Goal: Task Accomplishment & Management: Manage account settings

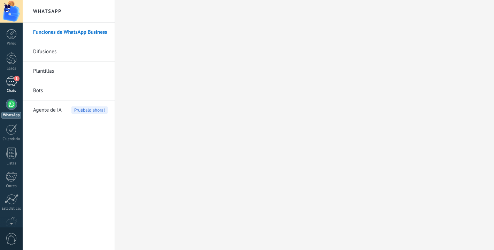
click at [11, 82] on div "1" at bounding box center [11, 82] width 11 height 10
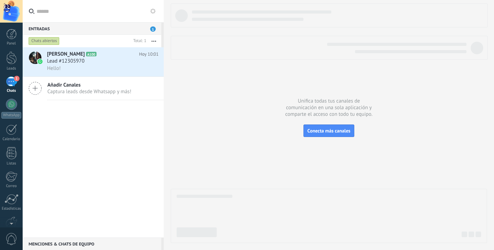
click at [154, 41] on icon "button" at bounding box center [154, 41] width 5 height 1
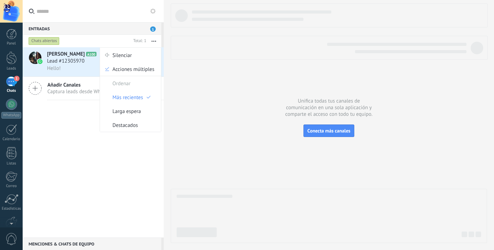
click at [123, 145] on div "Mayte Moncada A100 Hoy 10:01 Lead #12305970 Hello! Añadir Canales Captura leads…" at bounding box center [93, 142] width 141 height 191
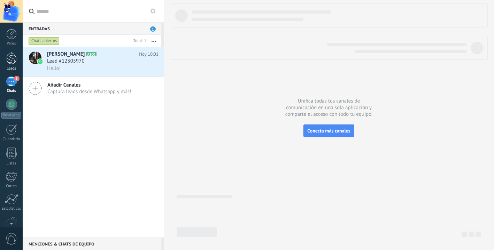
click at [9, 57] on div at bounding box center [11, 58] width 10 height 13
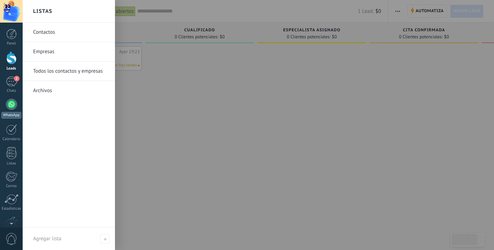
click at [10, 104] on div at bounding box center [11, 104] width 11 height 11
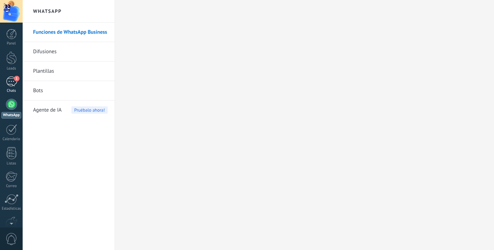
click at [12, 82] on div "1" at bounding box center [11, 82] width 11 height 10
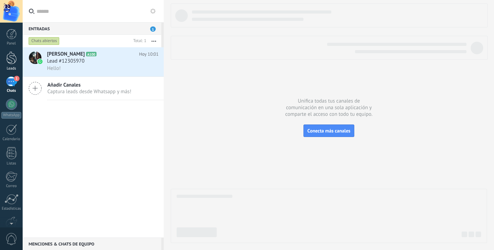
click at [14, 62] on div at bounding box center [11, 58] width 10 height 13
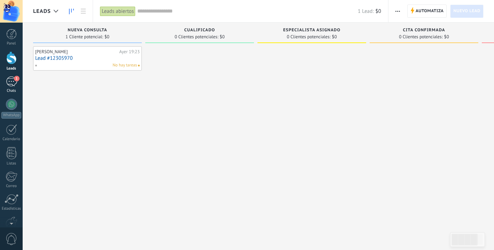
click at [14, 84] on div "1" at bounding box center [11, 82] width 11 height 10
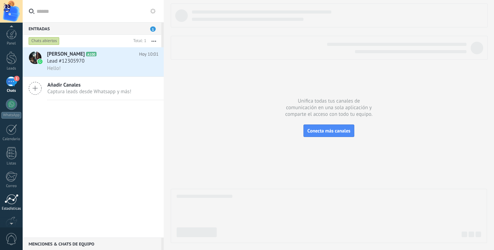
scroll to position [39, 0]
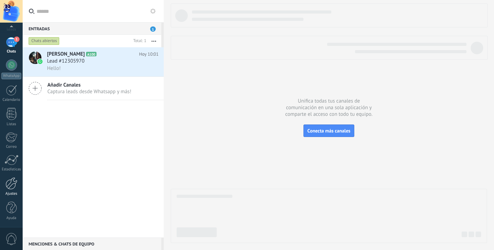
click at [13, 187] on div at bounding box center [12, 184] width 12 height 12
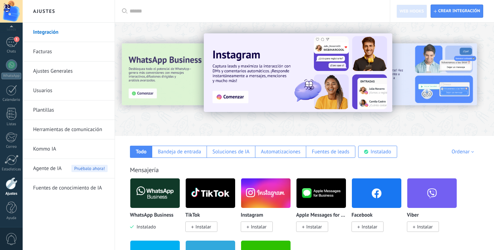
click at [42, 92] on link "Usuarios" at bounding box center [70, 91] width 75 height 20
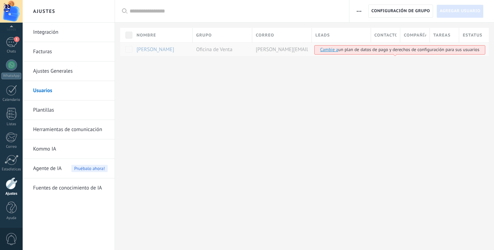
click at [171, 73] on div at bounding box center [304, 67] width 379 height 23
click at [394, 17] on span "Configuración de grupo" at bounding box center [400, 11] width 59 height 13
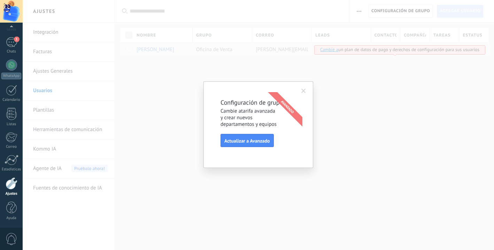
click at [306, 93] on span at bounding box center [303, 91] width 11 height 12
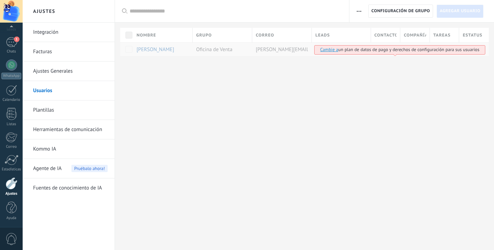
click at [329, 49] on link "Cambie a" at bounding box center [329, 50] width 18 height 6
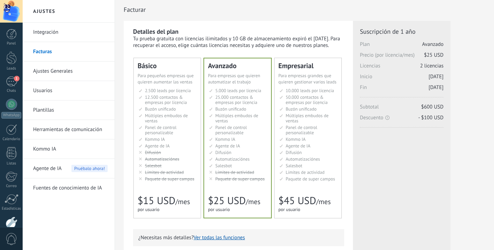
scroll to position [0, 0]
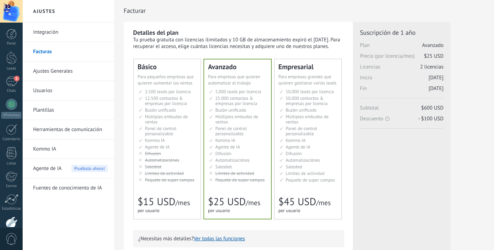
click at [241, 188] on div "Avanzado Для автоматизации сделок в растущей компании For growing businesses th…" at bounding box center [237, 140] width 67 height 160
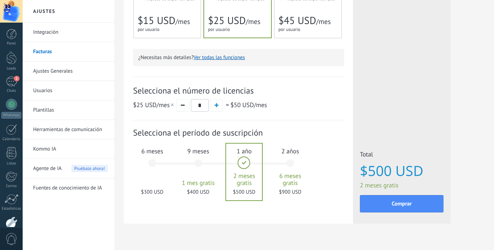
scroll to position [196, 0]
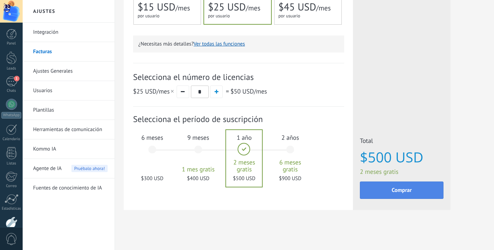
click at [405, 189] on span "Comprar" at bounding box center [402, 190] width 20 height 5
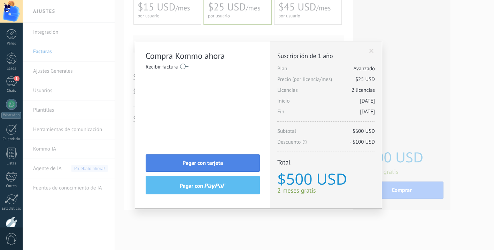
click at [228, 165] on button "Pagar con tarjeta" at bounding box center [203, 163] width 114 height 17
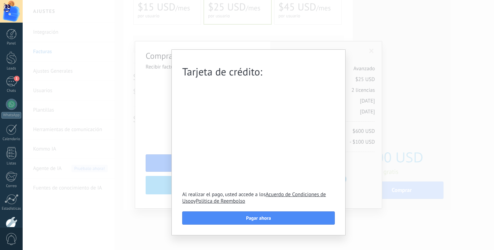
click at [404, 147] on div "Tarjeta de crédito: Al realizar el pago, usted accede a los Acuerdo de Condicio…" at bounding box center [258, 125] width 471 height 250
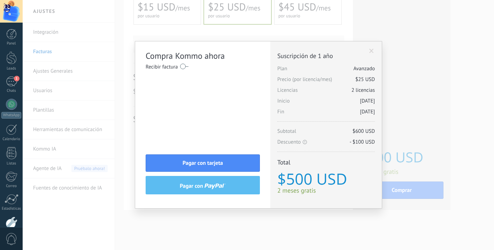
click at [372, 49] on span at bounding box center [371, 51] width 5 height 5
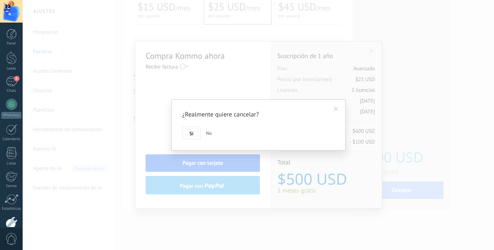
click at [193, 136] on button "Si" at bounding box center [191, 133] width 18 height 13
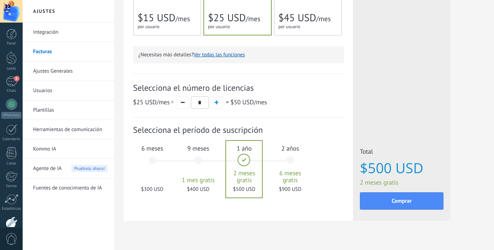
scroll to position [183, 0]
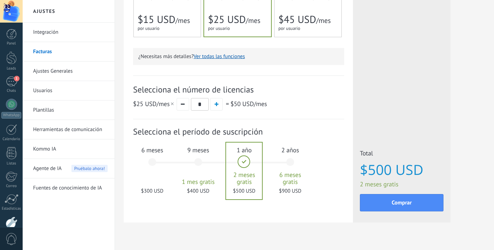
click at [229, 209] on div "Suscripción: Selecciona el período de suscripción 1 mes" at bounding box center [238, 165] width 211 height 93
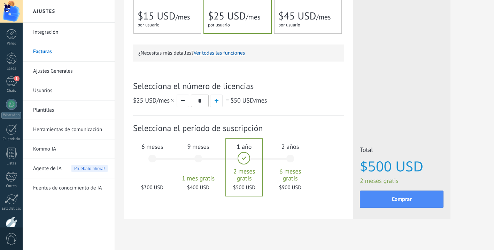
scroll to position [185, 0]
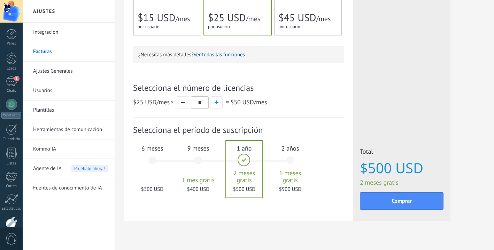
click at [196, 163] on div "9 meses 1 mes gratis $400 USD" at bounding box center [198, 163] width 38 height 49
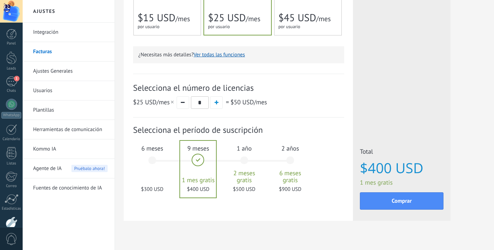
click at [151, 162] on div "6 meses $300 USD" at bounding box center [152, 163] width 38 height 49
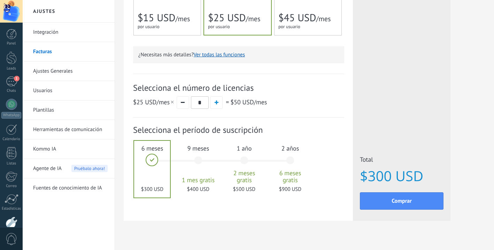
click at [244, 162] on div "1 año 2 meses gratis $500 USD" at bounding box center [244, 163] width 38 height 49
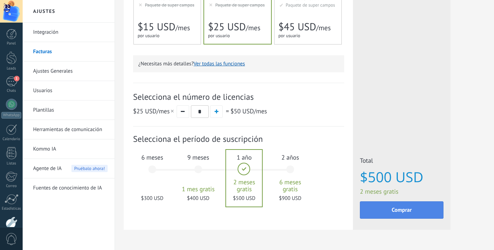
scroll to position [181, 0]
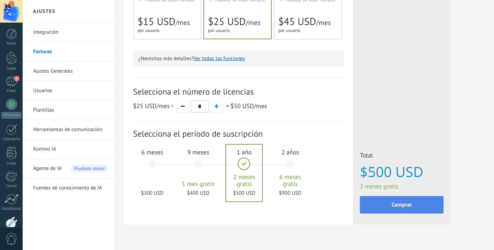
click at [381, 210] on button "Comprar" at bounding box center [402, 204] width 84 height 17
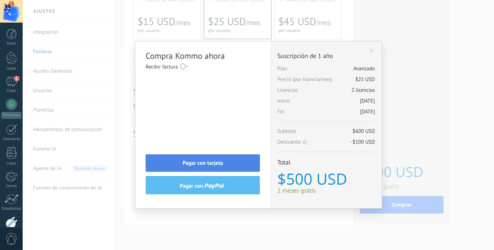
click at [216, 168] on button "Pagar con tarjeta" at bounding box center [203, 163] width 114 height 17
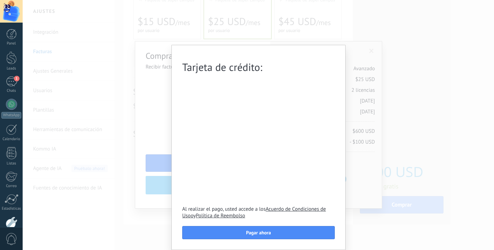
scroll to position [5, 0]
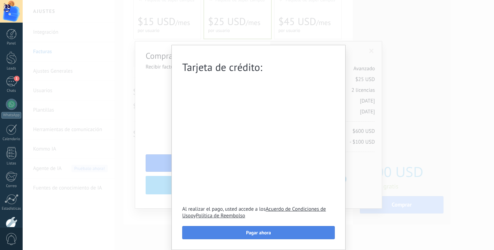
click at [269, 234] on span "Pagar ahora" at bounding box center [258, 233] width 25 height 5
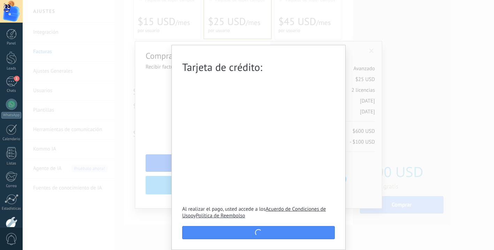
scroll to position [0, 0]
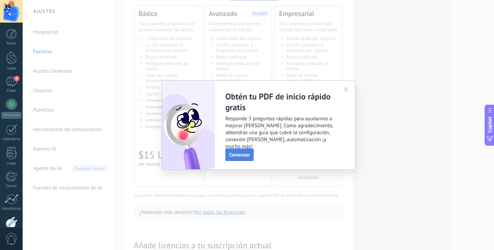
click at [244, 158] on button "Comenzar" at bounding box center [239, 155] width 28 height 13
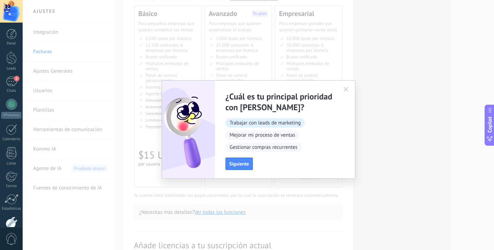
click at [272, 125] on span "Trabajar con leads de marketing" at bounding box center [264, 122] width 79 height 9
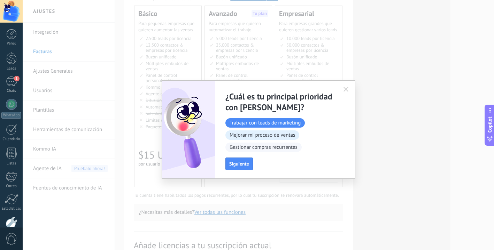
click at [263, 140] on span "Mejorar mi proceso de ventas" at bounding box center [262, 135] width 74 height 9
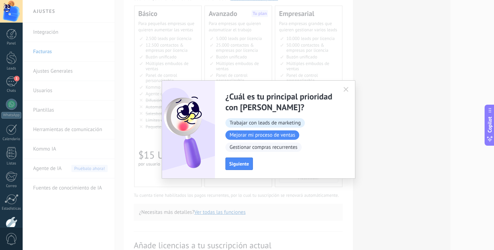
click at [263, 127] on span "Trabajar con leads de marketing" at bounding box center [264, 122] width 79 height 9
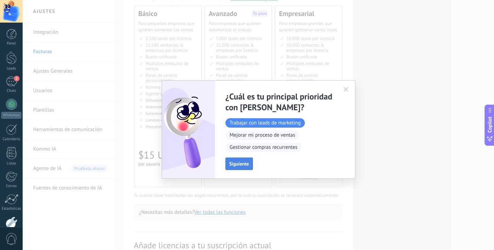
click at [245, 167] on span "Siguiente" at bounding box center [239, 164] width 20 height 5
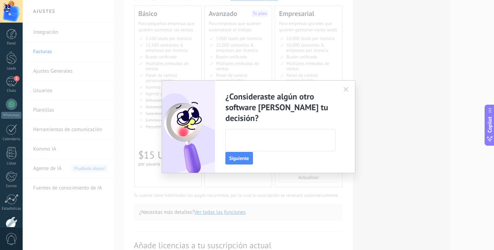
click at [262, 130] on textarea at bounding box center [280, 141] width 108 height 22
type textarea "**********"
click at [246, 156] on span "Siguiente" at bounding box center [239, 158] width 20 height 5
click at [263, 134] on textarea at bounding box center [280, 130] width 108 height 22
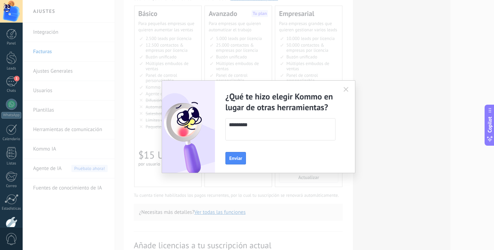
click at [235, 126] on textarea "********" at bounding box center [280, 130] width 108 height 22
click at [276, 127] on textarea "**********" at bounding box center [280, 130] width 108 height 22
type textarea "**********"
click at [236, 159] on span "Enviar" at bounding box center [235, 158] width 13 height 5
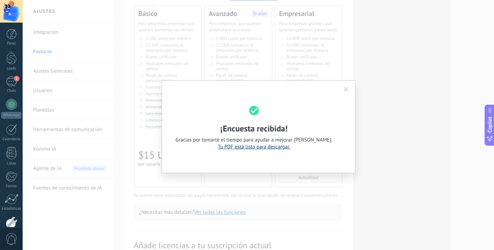
click at [276, 148] on link "Tu PDF está listo para descargar." at bounding box center [254, 147] width 72 height 7
click at [345, 92] on button "button" at bounding box center [345, 89] width 11 height 10
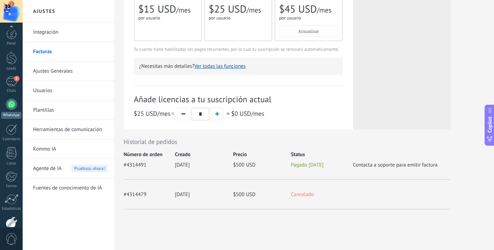
scroll to position [39, 0]
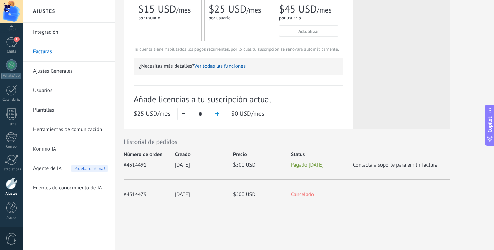
click at [45, 94] on link "Usuarios" at bounding box center [70, 91] width 75 height 20
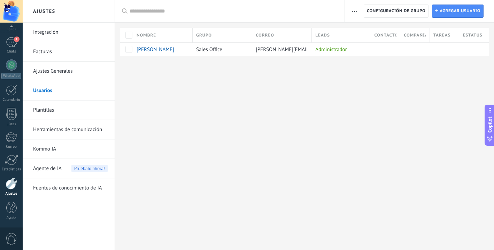
click at [219, 121] on div "Ajustes Integración Facturas Ajustes Generales Usuarios Plantillas Herramientas…" at bounding box center [258, 125] width 471 height 250
click at [442, 12] on span "Agregar usuario" at bounding box center [460, 11] width 41 height 13
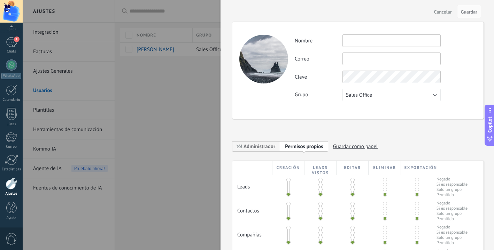
click at [355, 41] on input "text" at bounding box center [391, 40] width 98 height 13
click at [368, 95] on span "Sales Office" at bounding box center [359, 95] width 26 height 7
click at [367, 95] on span "Sales Office" at bounding box center [388, 95] width 100 height 7
click at [168, 130] on div at bounding box center [247, 125] width 494 height 250
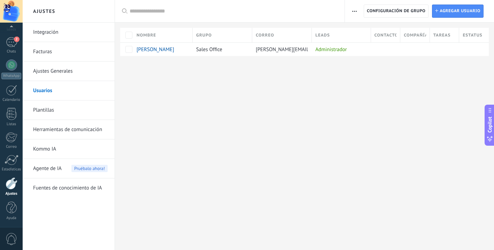
click at [45, 92] on link "Usuarios" at bounding box center [70, 91] width 75 height 20
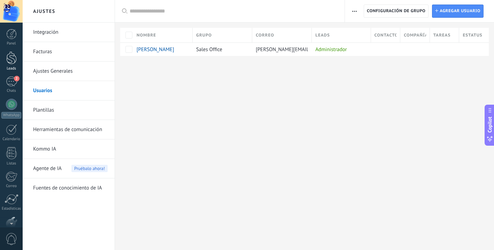
click at [11, 58] on div at bounding box center [11, 58] width 10 height 13
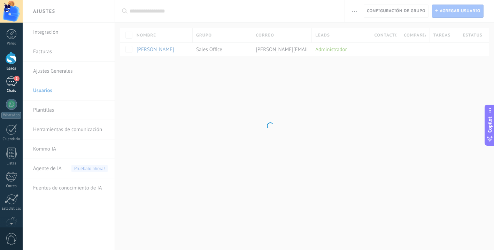
click at [14, 85] on div "2" at bounding box center [11, 82] width 11 height 10
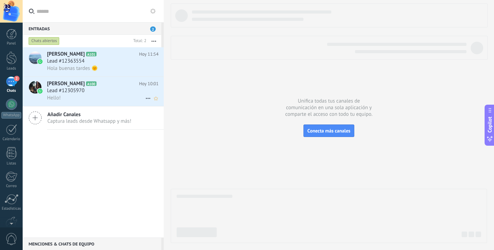
click at [96, 97] on div "Hello!" at bounding box center [102, 97] width 111 height 7
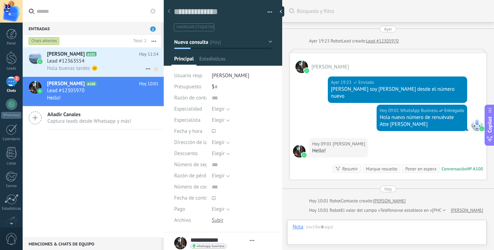
scroll to position [27, 0]
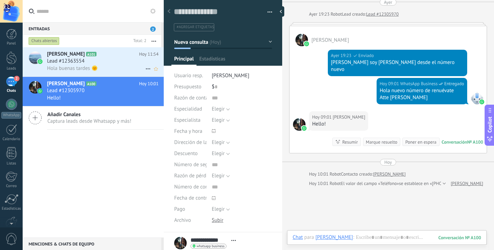
click at [104, 68] on div "Hola buenas tardes 🌞" at bounding box center [102, 68] width 111 height 7
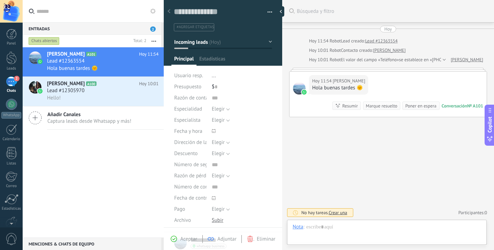
type textarea "**********"
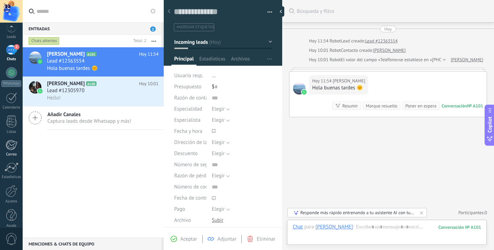
scroll to position [39, 0]
click at [13, 182] on div at bounding box center [12, 184] width 12 height 12
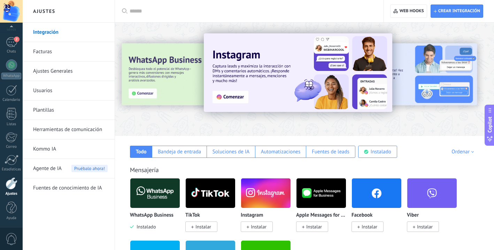
click at [54, 71] on link "Ajustes Generales" at bounding box center [70, 72] width 75 height 20
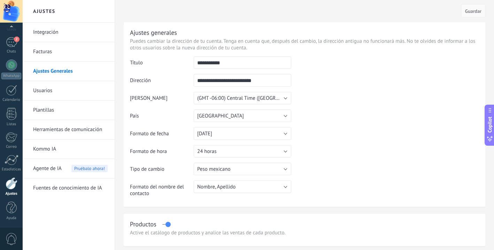
click at [41, 50] on link "Facturas" at bounding box center [70, 52] width 75 height 20
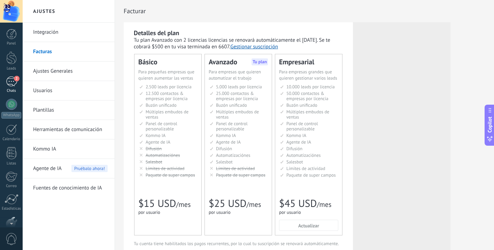
click at [14, 81] on div "2" at bounding box center [11, 82] width 11 height 10
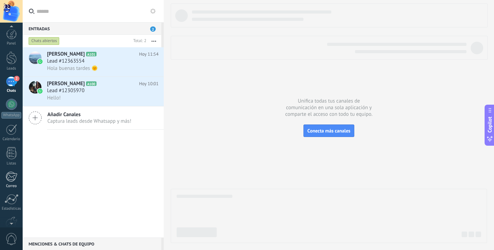
scroll to position [39, 0]
click at [12, 187] on div at bounding box center [12, 184] width 12 height 12
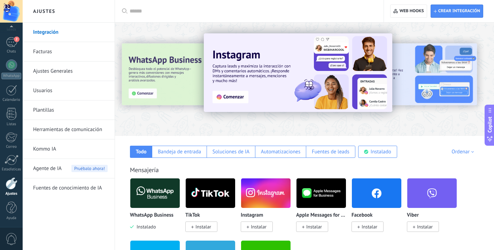
click at [45, 94] on link "Usuarios" at bounding box center [70, 91] width 75 height 20
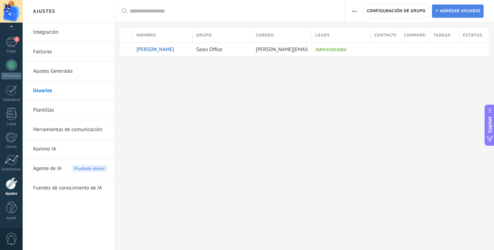
click at [449, 13] on span "Agregar usuario" at bounding box center [460, 11] width 41 height 13
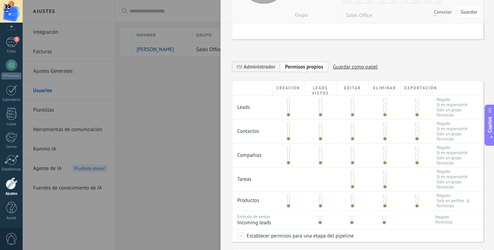
scroll to position [80, 0]
click at [450, 106] on span "Si es responsable" at bounding box center [452, 104] width 31 height 5
click at [252, 69] on span "Administrador" at bounding box center [260, 66] width 32 height 7
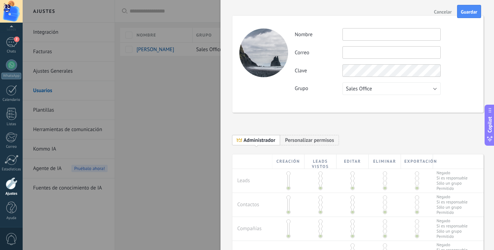
scroll to position [0, 0]
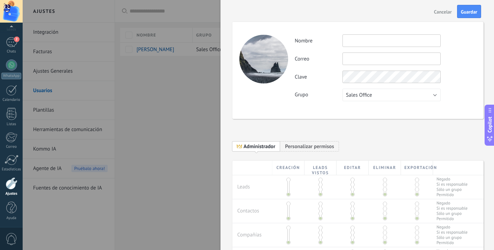
click at [366, 40] on input "text" at bounding box center [391, 40] width 98 height 13
click at [359, 61] on input "text" at bounding box center [391, 59] width 98 height 13
click at [438, 12] on span "Cancelar" at bounding box center [443, 11] width 18 height 5
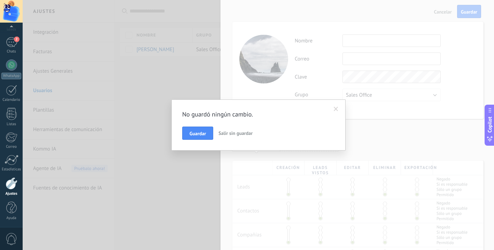
click at [233, 136] on span "Salir sin guardar" at bounding box center [235, 133] width 34 height 6
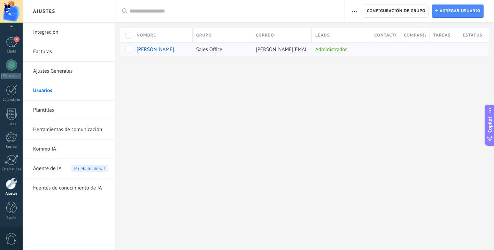
click at [208, 52] on span "Sales Office" at bounding box center [209, 49] width 26 height 7
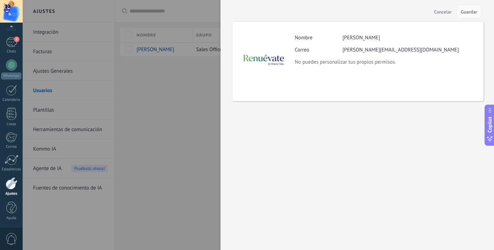
click at [441, 12] on span "Cancelar" at bounding box center [443, 11] width 18 height 5
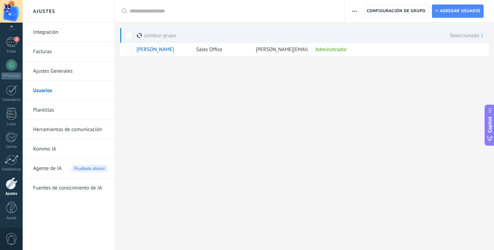
click at [327, 117] on div "Ajustes Integración Facturas Ajustes Generales Usuarios Plantillas Herramientas…" at bounding box center [258, 125] width 471 height 250
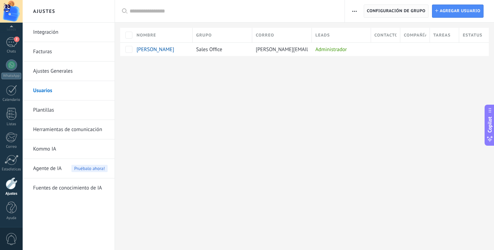
click at [396, 10] on span "Configuración de grupo" at bounding box center [396, 11] width 59 height 13
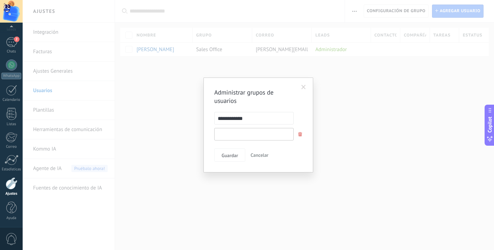
click at [262, 137] on input "text" at bounding box center [253, 134] width 79 height 13
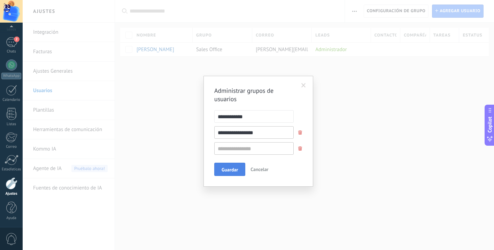
type input "**********"
click at [229, 170] on span "Guardar" at bounding box center [230, 170] width 16 height 5
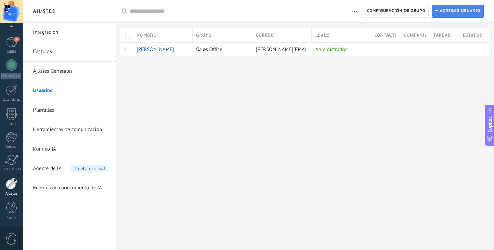
click at [443, 11] on span "Agregar usuario" at bounding box center [460, 11] width 41 height 13
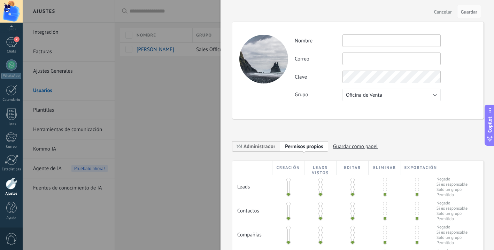
click at [368, 41] on input "text" at bounding box center [391, 40] width 98 height 13
type input "**********"
click at [360, 57] on input "text" at bounding box center [391, 59] width 98 height 13
click at [383, 97] on button "Oficina de Venta" at bounding box center [391, 95] width 98 height 13
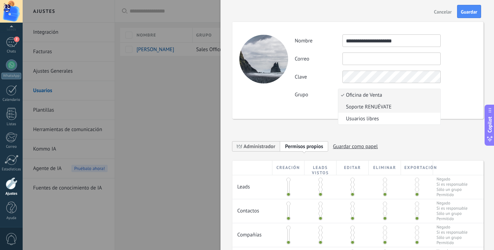
click at [381, 108] on span "Soporte RENUÉVATE" at bounding box center [388, 107] width 100 height 7
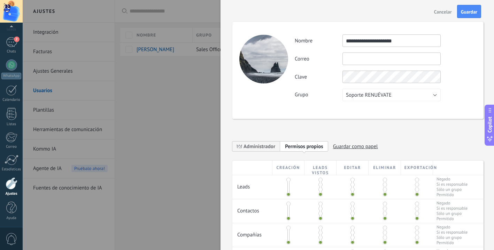
click at [362, 57] on input "text" at bounding box center [391, 59] width 98 height 13
paste input "**********"
type input "**********"
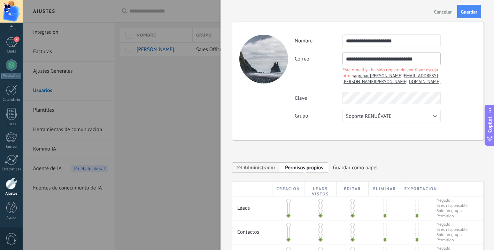
click at [387, 76] on span "agregar [PERSON_NAME][EMAIL_ADDRESS][PERSON_NAME][PERSON_NAME][DOMAIN_NAME]" at bounding box center [391, 79] width 98 height 12
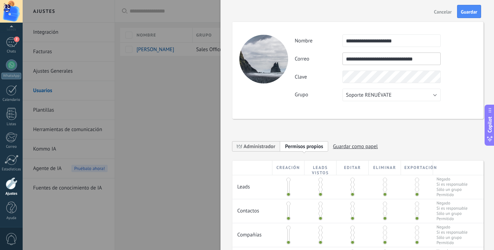
type input "**********"
click at [264, 149] on span "Administrador" at bounding box center [260, 147] width 32 height 7
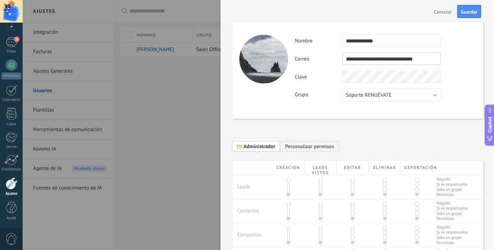
click at [253, 150] on span "Administrador" at bounding box center [260, 147] width 32 height 7
click at [305, 145] on span "Personalizar permisos" at bounding box center [309, 147] width 49 height 7
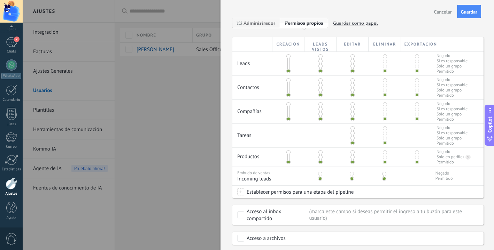
scroll to position [123, 0]
click at [288, 155] on span at bounding box center [288, 153] width 4 height 4
click at [288, 165] on span at bounding box center [288, 163] width 4 height 4
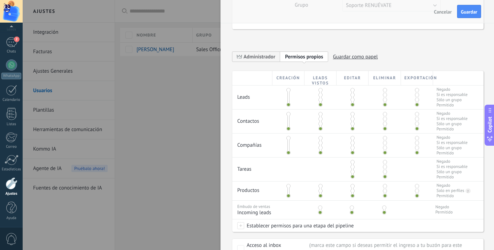
scroll to position [0, 0]
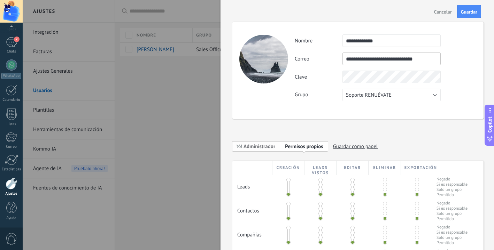
click at [252, 142] on span "Administrador" at bounding box center [256, 146] width 48 height 11
click at [374, 137] on div "**********" at bounding box center [357, 149] width 251 height 24
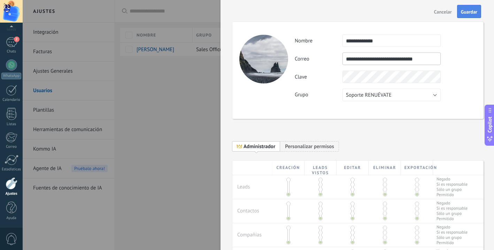
click at [471, 13] on span "Guardar" at bounding box center [469, 11] width 16 height 5
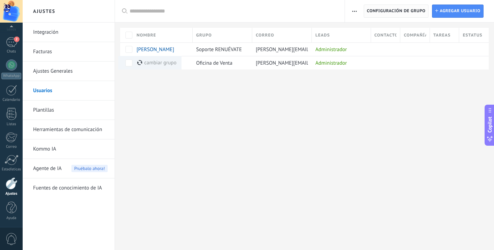
click at [387, 11] on span "Configuración de grupo" at bounding box center [396, 11] width 59 height 13
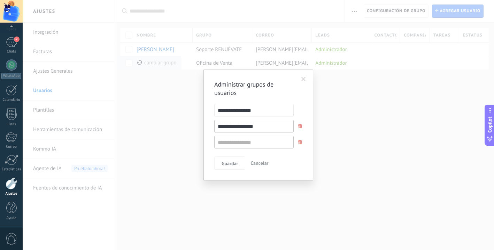
click at [263, 165] on span "Cancelar" at bounding box center [259, 163] width 18 height 6
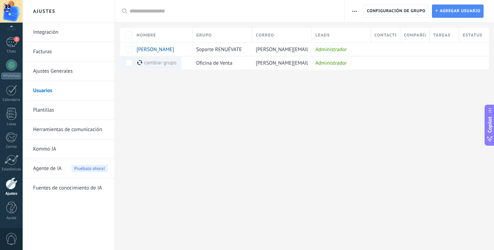
click at [236, 145] on div "Ajustes Integración Facturas Ajustes Generales Usuarios Plantillas Herramientas…" at bounding box center [258, 125] width 471 height 250
click at [214, 105] on div "Ajustes Integración Facturas Ajustes Generales Usuarios Plantillas Herramientas…" at bounding box center [258, 125] width 471 height 250
click at [13, 46] on div "2" at bounding box center [11, 42] width 11 height 10
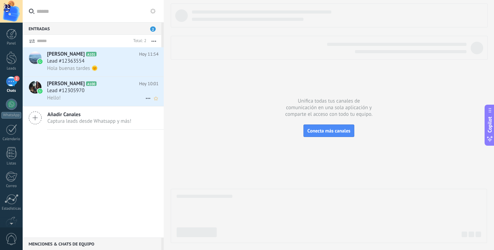
click at [95, 95] on div "Hello!" at bounding box center [102, 97] width 111 height 7
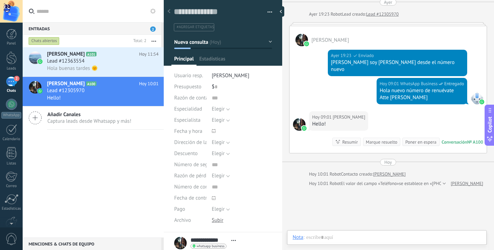
scroll to position [10, 0]
click at [225, 109] on button "Elegir" at bounding box center [221, 109] width 18 height 11
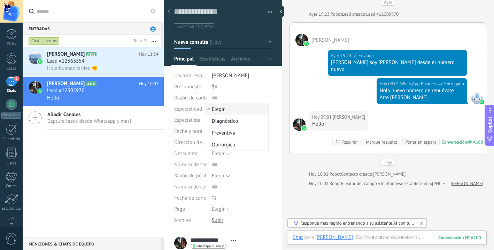
click at [225, 109] on span "Elegir" at bounding box center [235, 109] width 62 height 7
click at [225, 120] on button "Elegir" at bounding box center [221, 120] width 18 height 11
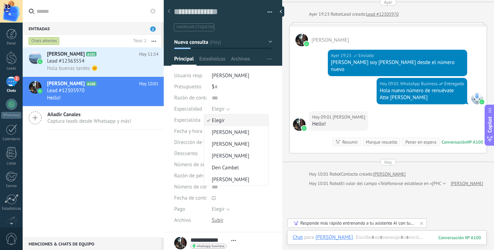
click at [225, 120] on span "Elegir" at bounding box center [235, 120] width 62 height 7
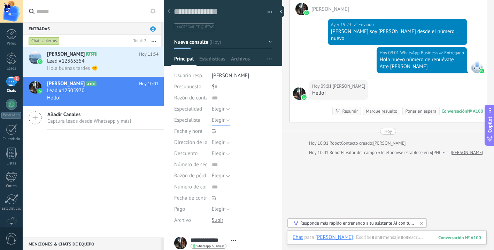
scroll to position [0, 0]
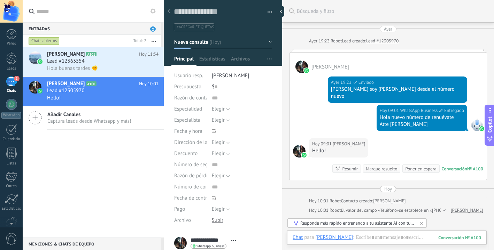
click at [103, 184] on div "[PERSON_NAME] A101 [DATE] 11:54 Lead #12363554 Hola buenas tardes 🌞 [PERSON_NAM…" at bounding box center [93, 142] width 141 height 191
click at [118, 60] on div "Lead #12363554" at bounding box center [102, 61] width 111 height 7
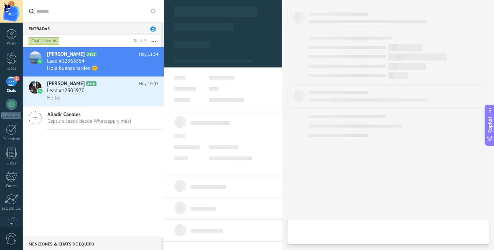
type textarea "**********"
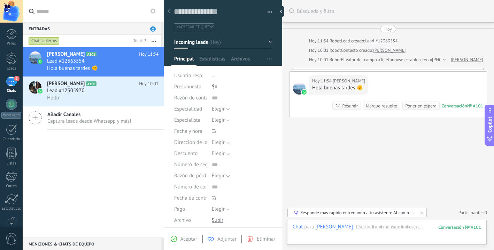
click at [74, 146] on div "[PERSON_NAME] A101 [DATE] 11:54 Lead #12363554 Hola buenas tardes 🌞 [PERSON_NAM…" at bounding box center [93, 142] width 141 height 191
click at [13, 62] on div at bounding box center [11, 58] width 10 height 13
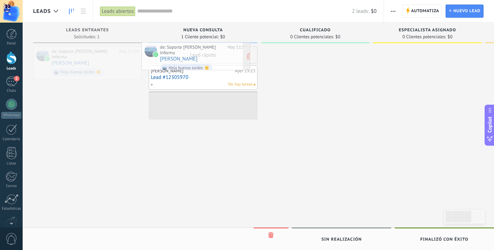
drag, startPoint x: 113, startPoint y: 60, endPoint x: 221, endPoint y: 56, distance: 108.4
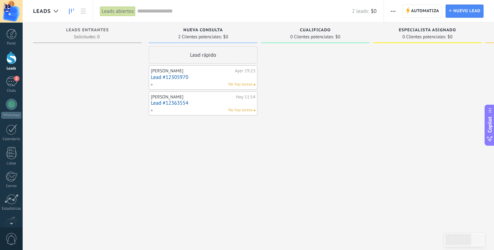
click at [192, 149] on div "Lead rápido [PERSON_NAME][DATE] 19:23 Lead #12305970 No hay tareas [PERSON_NAME…" at bounding box center [203, 126] width 109 height 160
click at [8, 82] on div "2" at bounding box center [11, 82] width 11 height 10
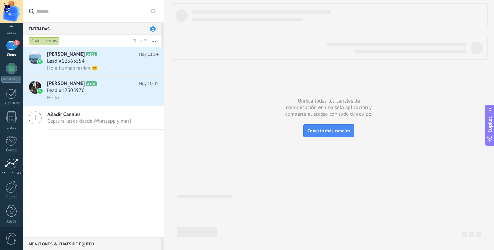
scroll to position [39, 0]
click at [14, 186] on div at bounding box center [12, 184] width 12 height 12
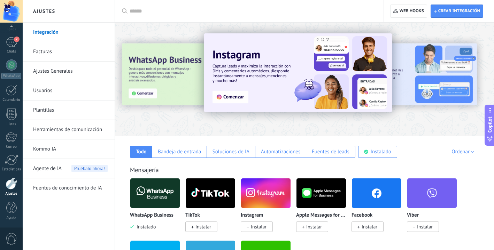
click at [45, 94] on link "Usuarios" at bounding box center [70, 91] width 75 height 20
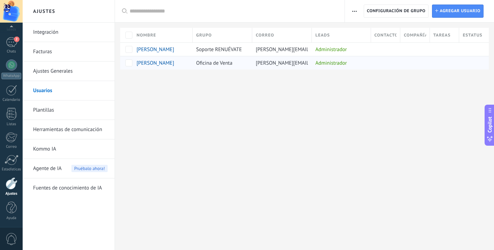
click at [223, 64] on span "Oficina de Venta" at bounding box center [214, 63] width 36 height 7
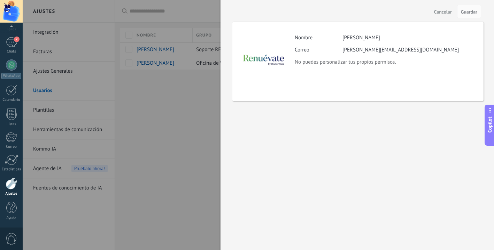
click at [444, 11] on span "Cancelar" at bounding box center [443, 11] width 18 height 5
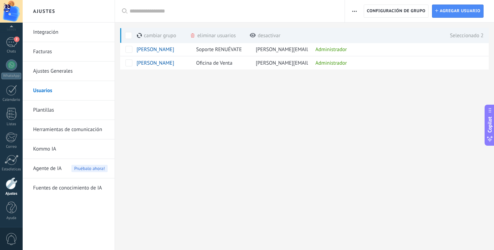
click at [164, 35] on div "cambiar grupo màs" at bounding box center [168, 35] width 63 height 15
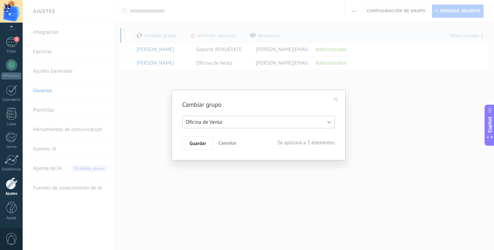
click at [278, 122] on button "Oficina de Venta" at bounding box center [258, 122] width 153 height 13
click at [250, 134] on span "Soporte RENUÉVATE" at bounding box center [255, 134] width 154 height 7
click at [197, 139] on button "Guardar" at bounding box center [197, 143] width 31 height 13
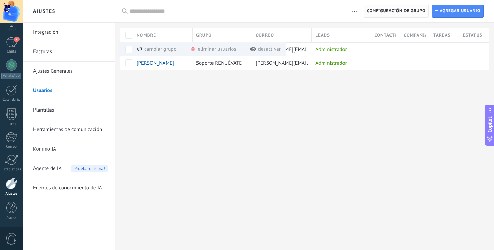
click at [388, 13] on span "Configuración de grupo" at bounding box center [396, 11] width 59 height 13
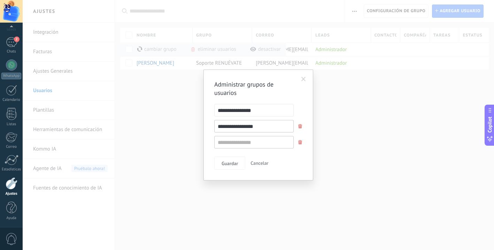
click at [391, 83] on div "**********" at bounding box center [258, 125] width 471 height 250
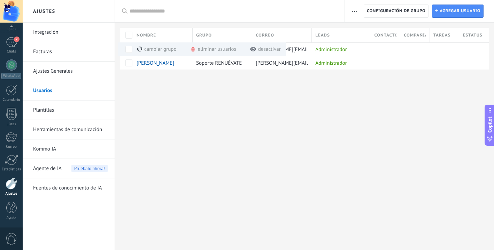
click at [226, 124] on div "Ajustes Integración Facturas Ajustes Generales Usuarios Plantillas Herramientas…" at bounding box center [258, 125] width 471 height 250
click at [162, 48] on span "[PERSON_NAME]" at bounding box center [156, 49] width 38 height 7
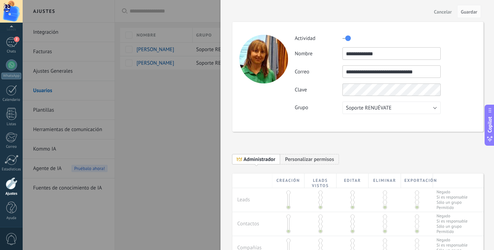
click at [441, 12] on span "Cancelar" at bounding box center [443, 11] width 18 height 5
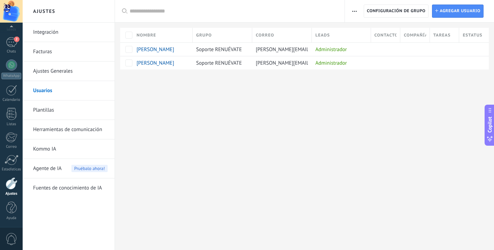
click at [242, 114] on div "Ajustes Integración Facturas Ajustes Generales Usuarios Plantillas Herramientas…" at bounding box center [258, 125] width 471 height 250
click at [156, 63] on span "[PERSON_NAME]" at bounding box center [156, 63] width 38 height 7
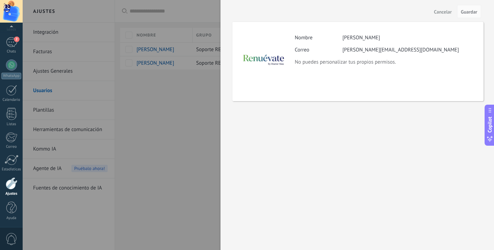
click at [197, 97] on div at bounding box center [247, 125] width 494 height 250
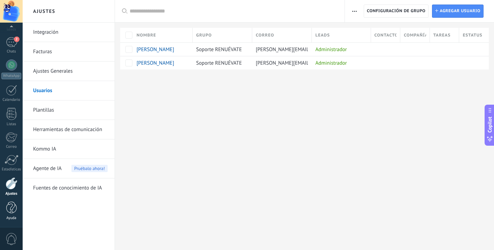
click at [8, 209] on div at bounding box center [11, 208] width 10 height 12
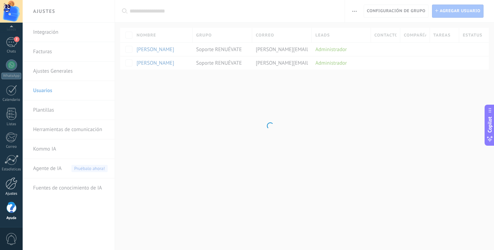
click at [8, 179] on div at bounding box center [12, 184] width 12 height 12
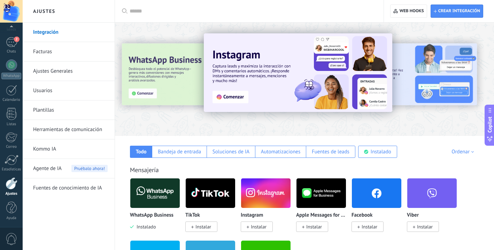
click at [10, 181] on div at bounding box center [12, 184] width 12 height 12
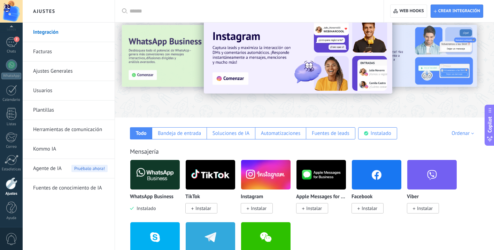
scroll to position [20, 0]
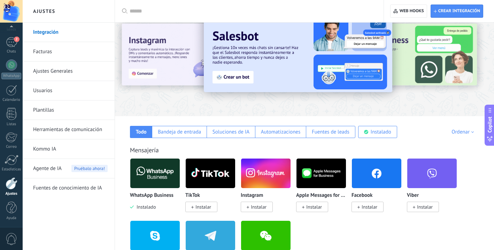
click at [10, 239] on span "0" at bounding box center [12, 239] width 12 height 12
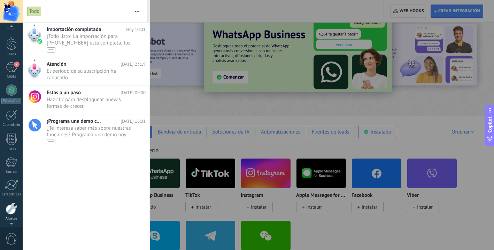
scroll to position [0, 0]
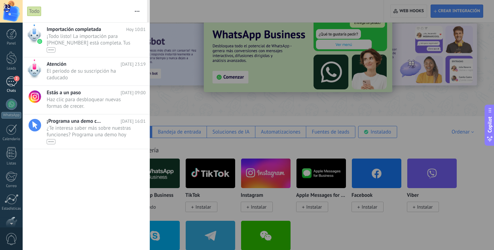
click at [11, 82] on div "2" at bounding box center [11, 82] width 11 height 10
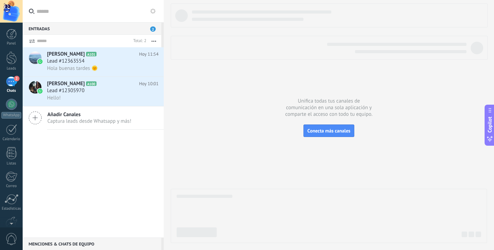
click at [15, 14] on div at bounding box center [11, 11] width 23 height 23
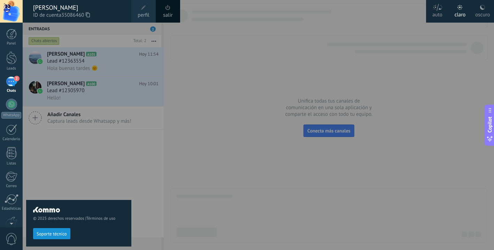
click at [144, 9] on span at bounding box center [143, 7] width 5 height 5
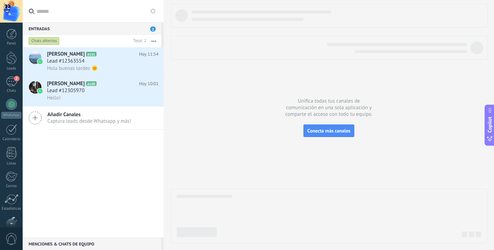
scroll to position [39, 0]
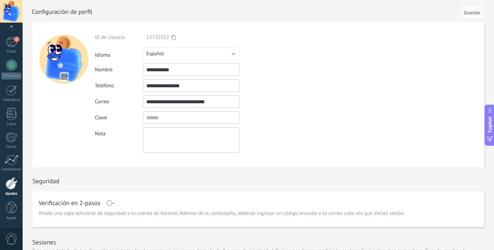
click at [63, 76] on input "file" at bounding box center [64, 77] width 10 height 10
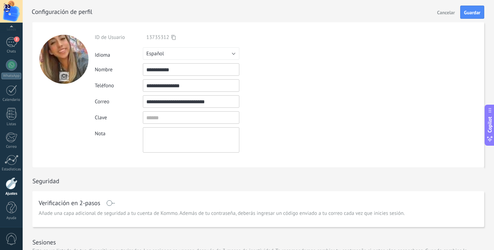
drag, startPoint x: 67, startPoint y: 52, endPoint x: 67, endPoint y: 61, distance: 8.7
click at [67, 61] on div at bounding box center [63, 59] width 49 height 49
click at [64, 77] on input "file" at bounding box center [64, 77] width 10 height 10
type input "**********"
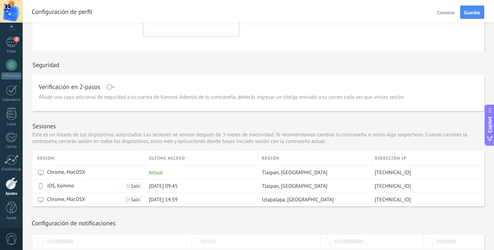
scroll to position [0, 0]
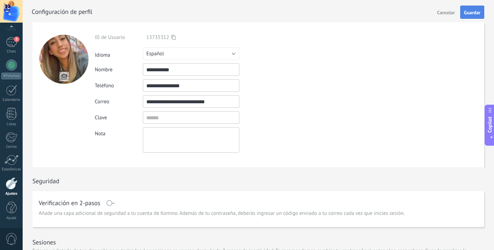
click at [470, 15] on span "Guardar" at bounding box center [472, 12] width 16 height 5
click at [10, 65] on div at bounding box center [11, 65] width 11 height 11
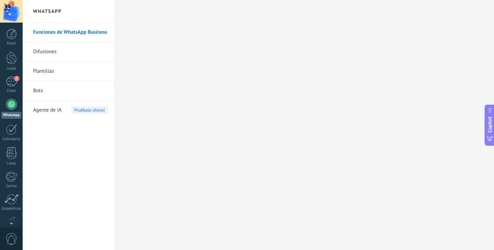
click at [54, 49] on link "Difusiones" at bounding box center [70, 52] width 75 height 20
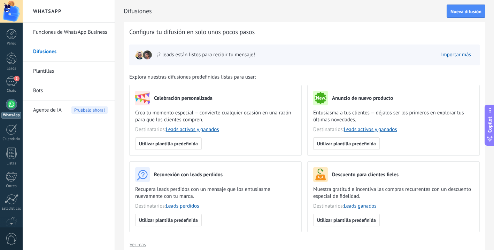
click at [43, 71] on link "Plantillas" at bounding box center [70, 72] width 75 height 20
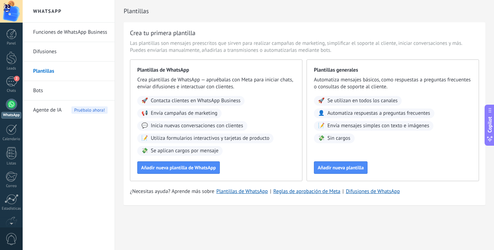
click at [38, 90] on link "Bots" at bounding box center [70, 91] width 75 height 20
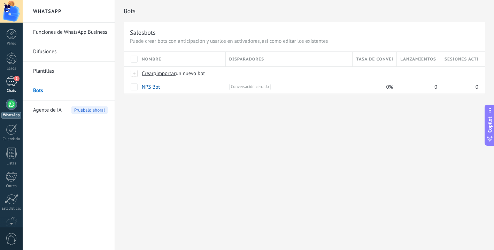
click at [7, 81] on div "2" at bounding box center [11, 82] width 11 height 10
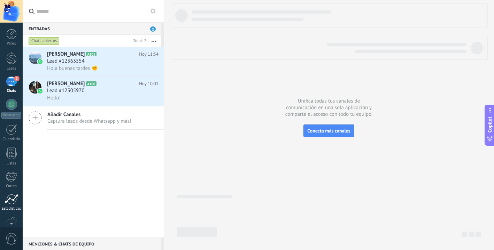
scroll to position [39, 0]
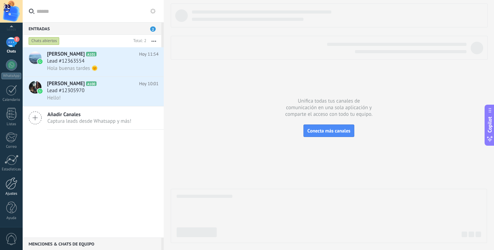
click at [9, 181] on div at bounding box center [12, 184] width 12 height 12
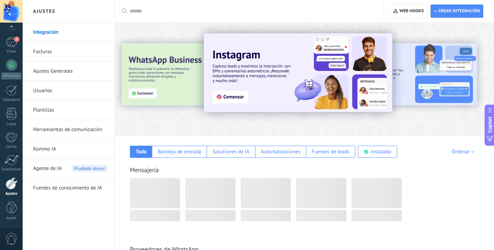
click at [44, 91] on link "Usuarios" at bounding box center [70, 91] width 75 height 20
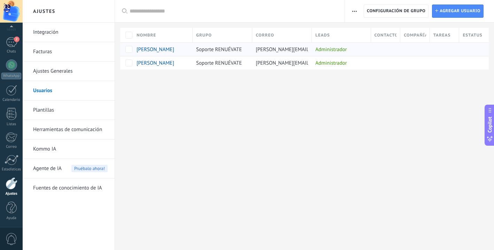
click at [159, 48] on span "[PERSON_NAME]" at bounding box center [156, 49] width 38 height 7
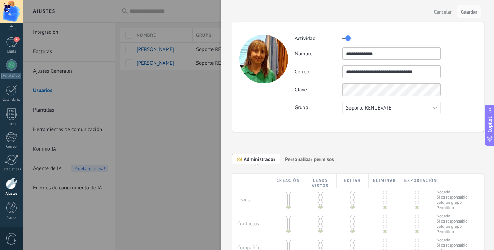
click at [164, 120] on div at bounding box center [247, 125] width 494 height 250
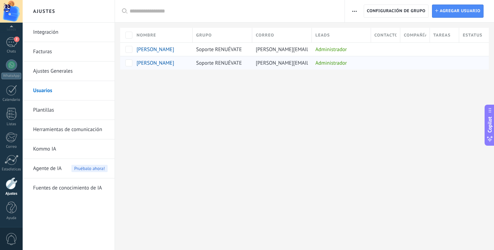
click at [150, 63] on span "[PERSON_NAME]" at bounding box center [156, 63] width 38 height 7
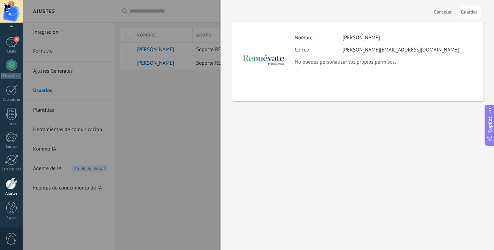
click at [168, 127] on div at bounding box center [247, 125] width 494 height 250
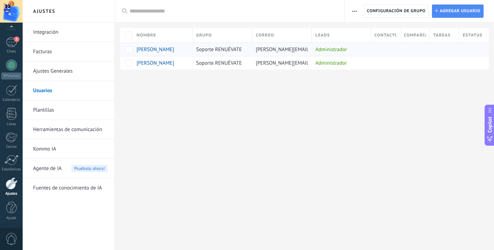
click at [161, 50] on span "[PERSON_NAME]" at bounding box center [156, 49] width 38 height 7
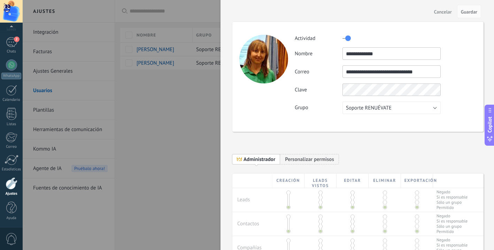
click at [170, 128] on div at bounding box center [247, 125] width 494 height 250
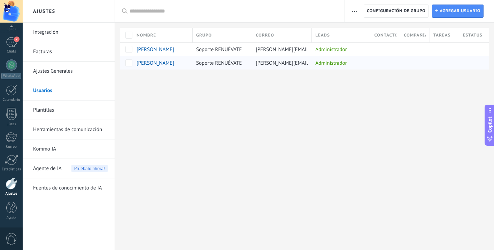
click at [148, 64] on span "[PERSON_NAME]" at bounding box center [156, 63] width 38 height 7
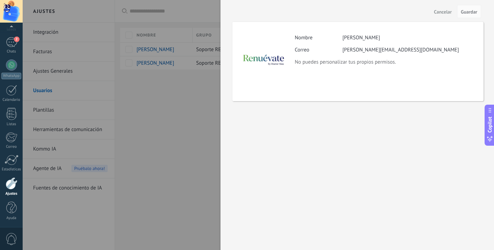
click at [444, 8] on button "Cancelar" at bounding box center [442, 11] width 23 height 11
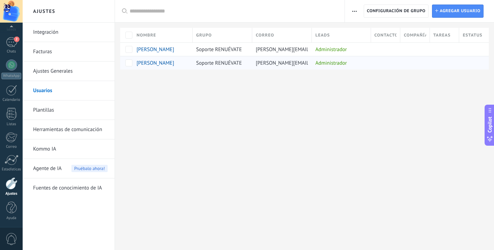
click at [149, 62] on span "[PERSON_NAME]" at bounding box center [156, 63] width 38 height 7
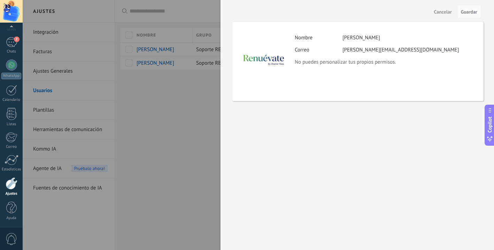
click at [141, 142] on div at bounding box center [247, 125] width 494 height 250
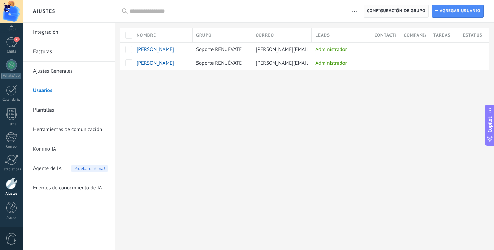
click at [380, 7] on span "Configuración de grupo" at bounding box center [396, 11] width 59 height 13
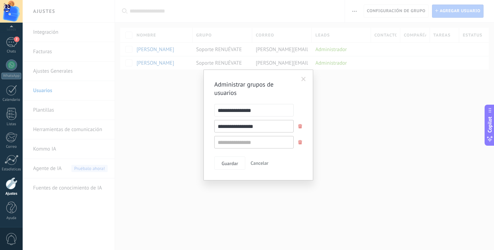
click at [303, 79] on span at bounding box center [303, 79] width 5 height 5
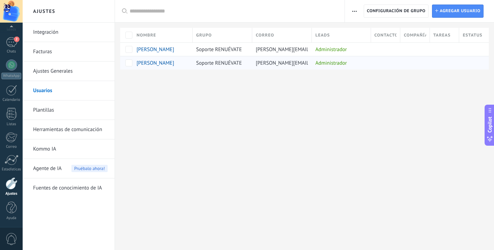
click at [156, 63] on span "[PERSON_NAME]" at bounding box center [156, 63] width 38 height 7
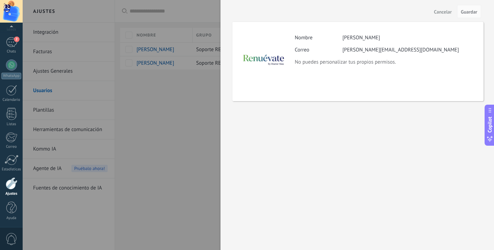
click at [428, 12] on div "Cancelar Guardar" at bounding box center [357, 11] width 273 height 23
click at [439, 12] on span "Cancelar" at bounding box center [443, 11] width 18 height 5
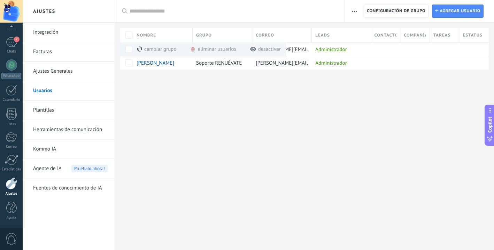
click at [244, 123] on div "Ajustes Integración Facturas Ajustes Generales Usuarios Plantillas Herramientas…" at bounding box center [258, 125] width 471 height 250
click at [223, 141] on div "Ajustes Integración Facturas Ajustes Generales Usuarios Plantillas Herramientas…" at bounding box center [258, 125] width 471 height 250
click at [148, 98] on div "Ajustes Integración Facturas Ajustes Generales Usuarios Plantillas Herramientas…" at bounding box center [258, 125] width 471 height 250
click at [161, 49] on span "[PERSON_NAME]" at bounding box center [156, 49] width 38 height 7
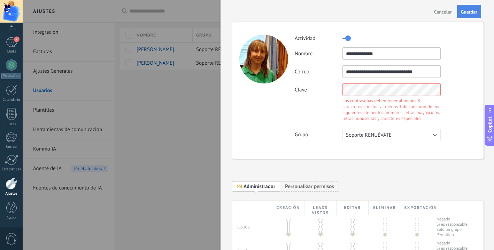
click at [475, 12] on span "Guardar" at bounding box center [469, 11] width 16 height 5
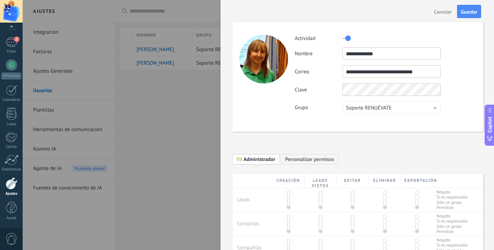
click at [399, 109] on div "**********" at bounding box center [386, 74] width 182 height 80
click at [468, 10] on span "Guardar" at bounding box center [469, 11] width 16 height 5
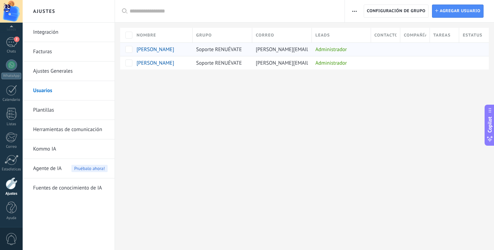
click at [152, 50] on span "[PERSON_NAME]" at bounding box center [156, 49] width 38 height 7
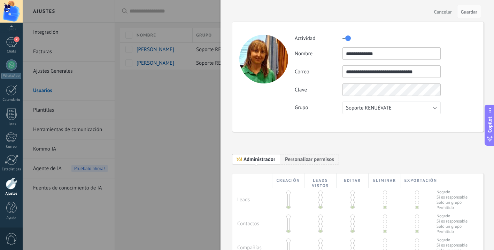
click at [164, 140] on div at bounding box center [247, 125] width 494 height 250
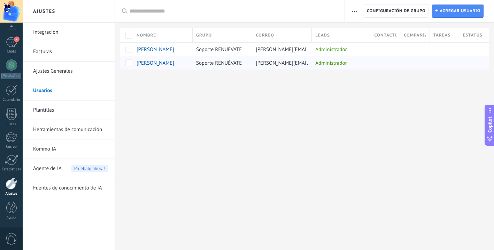
click at [148, 65] on span "[PERSON_NAME]" at bounding box center [156, 63] width 38 height 7
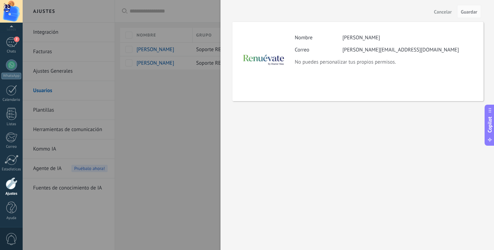
click at [445, 13] on span "Cancelar" at bounding box center [443, 11] width 18 height 5
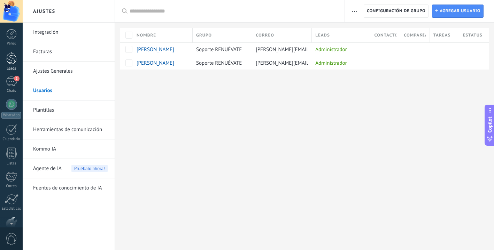
click at [12, 56] on div at bounding box center [11, 58] width 10 height 13
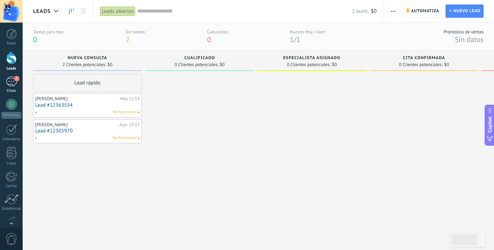
click at [12, 82] on div "2" at bounding box center [11, 82] width 11 height 10
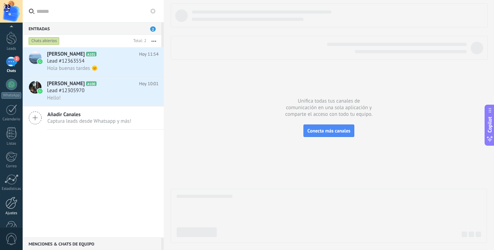
scroll to position [39, 0]
click at [13, 187] on div at bounding box center [12, 184] width 12 height 12
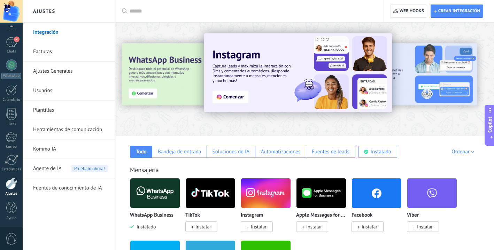
click at [11, 14] on div at bounding box center [11, 11] width 23 height 23
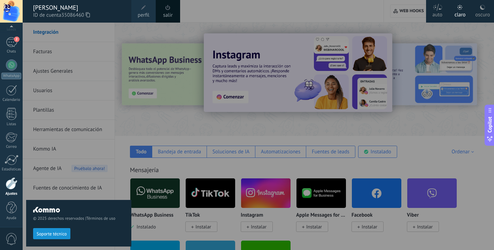
click at [139, 13] on span "perfil" at bounding box center [143, 15] width 11 height 8
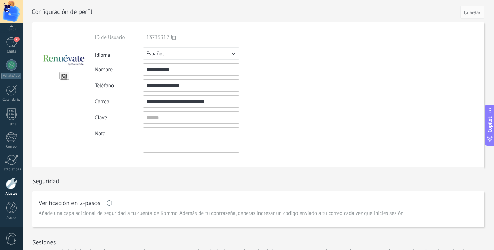
click at [61, 76] on input "file" at bounding box center [64, 77] width 10 height 10
type input "**********"
click at [62, 77] on input "file" at bounding box center [64, 77] width 10 height 10
click at [164, 118] on input "textbox" at bounding box center [191, 117] width 97 height 13
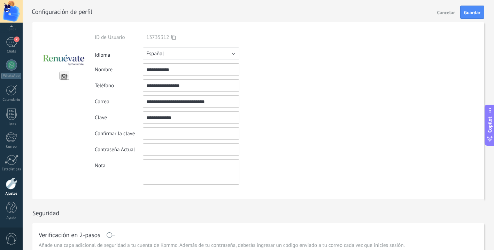
type input "**********"
click at [164, 134] on input "textbox" at bounding box center [191, 134] width 97 height 13
click at [330, 153] on form "**********" at bounding box center [258, 110] width 452 height 177
click at [174, 133] on input "textbox" at bounding box center [191, 134] width 97 height 13
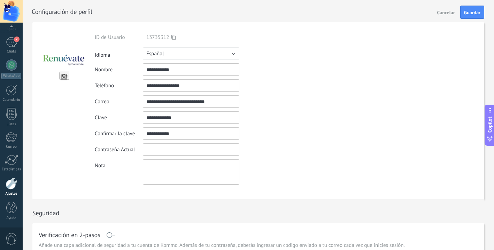
click at [174, 133] on input "textbox" at bounding box center [191, 134] width 97 height 13
type input "**********"
click at [170, 176] on textarea at bounding box center [191, 172] width 97 height 25
click at [469, 11] on span "Guardar" at bounding box center [472, 12] width 16 height 5
click at [473, 13] on span "Guardar" at bounding box center [472, 12] width 16 height 5
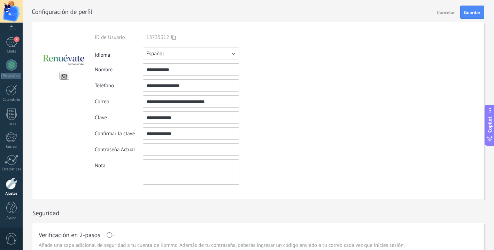
click at [193, 150] on input "textbox" at bounding box center [191, 150] width 97 height 13
type input "**********"
click at [474, 11] on span "Guardar" at bounding box center [472, 12] width 16 height 5
click at [179, 150] on input "textbox" at bounding box center [191, 150] width 97 height 13
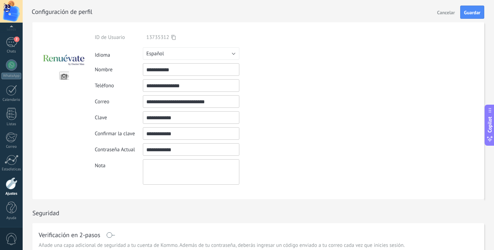
click at [179, 150] on input "textbox" at bounding box center [191, 150] width 97 height 13
click at [311, 159] on div "**********" at bounding box center [207, 109] width 225 height 151
click at [443, 13] on span "Cancelar" at bounding box center [446, 12] width 18 height 5
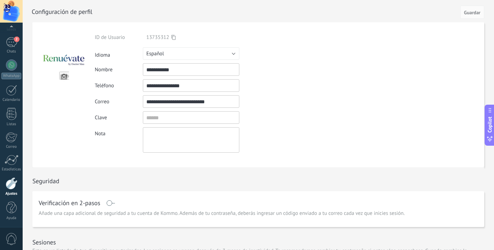
click at [168, 124] on div "**********" at bounding box center [207, 93] width 225 height 119
click at [167, 119] on input "textbox" at bounding box center [191, 117] width 97 height 13
click at [8, 44] on div "2" at bounding box center [11, 42] width 11 height 10
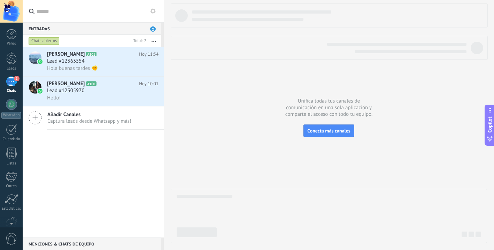
click at [12, 12] on div at bounding box center [11, 11] width 23 height 23
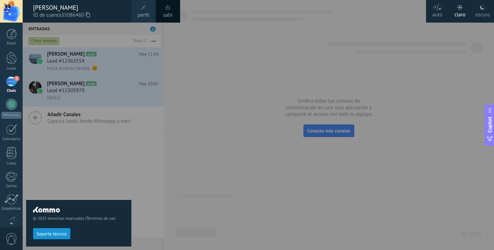
click at [144, 10] on span at bounding box center [144, 8] width 8 height 8
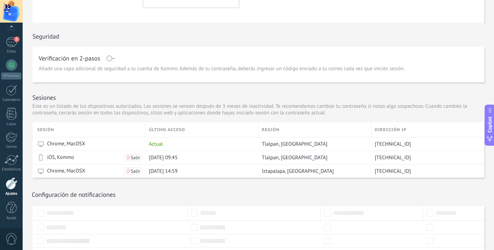
scroll to position [210, 0]
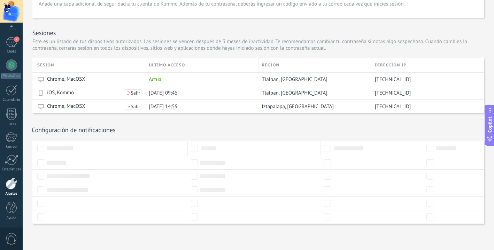
click at [184, 133] on div "Configuración de notificaciones Recibir notificaciones" at bounding box center [258, 130] width 453 height 8
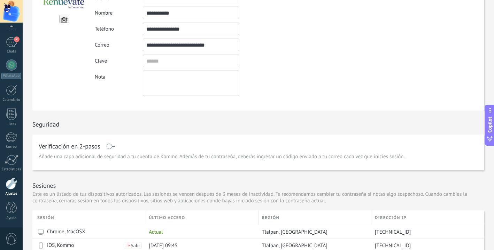
scroll to position [0, 0]
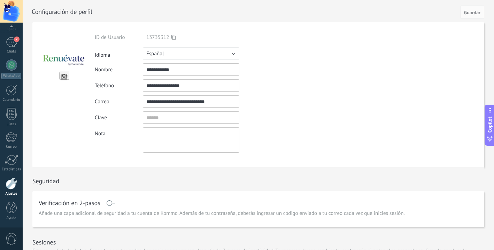
click at [63, 77] on input "file" at bounding box center [64, 77] width 10 height 10
type input "**********"
click at [469, 15] on span "Guardar" at bounding box center [472, 12] width 16 height 5
drag, startPoint x: 161, startPoint y: 118, endPoint x: 148, endPoint y: 118, distance: 13.2
click at [148, 118] on input "textbox" at bounding box center [191, 117] width 97 height 13
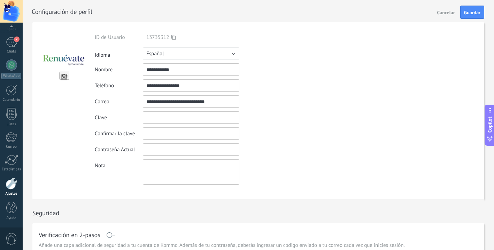
type input "*"
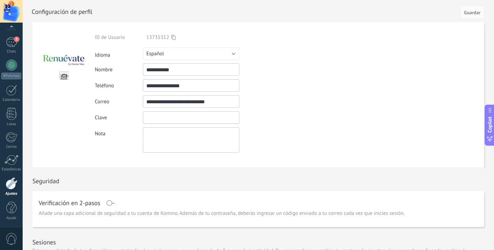
type input "*"
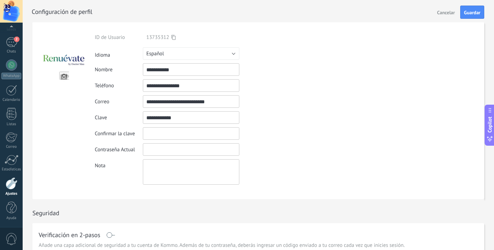
type input "**********"
click at [153, 134] on input "textbox" at bounding box center [191, 134] width 97 height 13
type input "**********"
click at [161, 149] on input "textbox" at bounding box center [191, 150] width 97 height 13
click at [471, 14] on span "Guardar" at bounding box center [472, 12] width 16 height 5
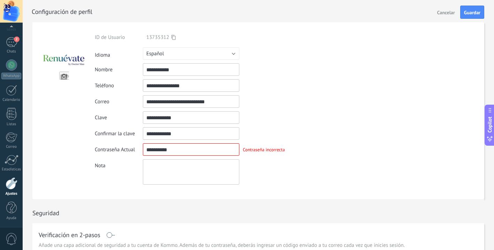
click at [175, 152] on input "textbox" at bounding box center [191, 150] width 97 height 13
click at [472, 8] on button "Guardar" at bounding box center [472, 12] width 24 height 13
click at [168, 147] on input "textbox" at bounding box center [191, 150] width 97 height 13
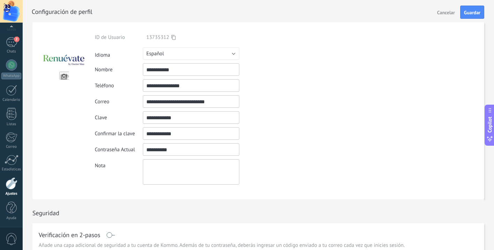
click at [168, 147] on input "textbox" at bounding box center [191, 150] width 97 height 13
type input "*********"
click at [469, 15] on span "Guardar" at bounding box center [472, 12] width 16 height 5
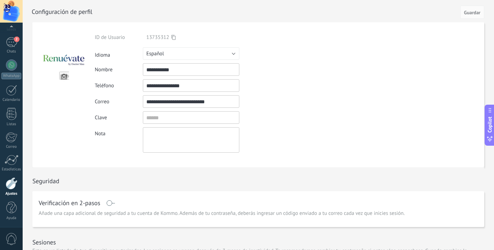
click at [12, 185] on div at bounding box center [12, 184] width 12 height 12
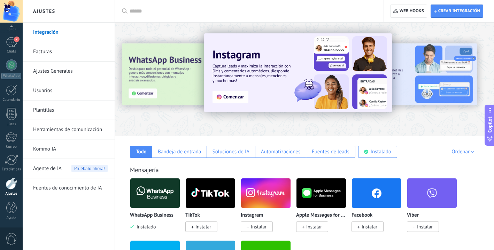
click at [52, 91] on link "Usuarios" at bounding box center [70, 91] width 75 height 20
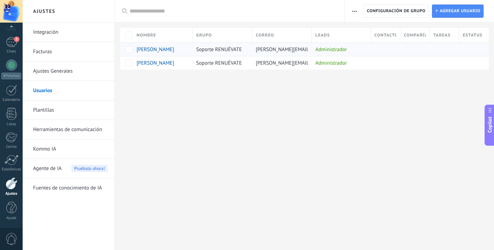
click at [176, 50] on div "[PERSON_NAME]" at bounding box center [159, 49] width 45 height 6
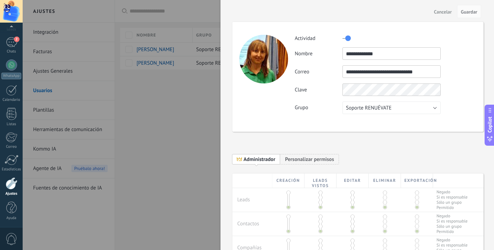
click at [168, 178] on div at bounding box center [247, 125] width 494 height 250
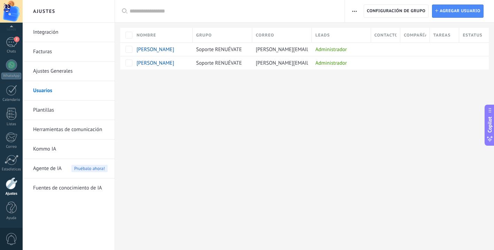
click at [231, 164] on div "Ajustes Integración Facturas Ajustes Generales Usuarios Plantillas Herramientas…" at bounding box center [258, 125] width 471 height 250
click at [49, 32] on link "Integración" at bounding box center [70, 33] width 75 height 20
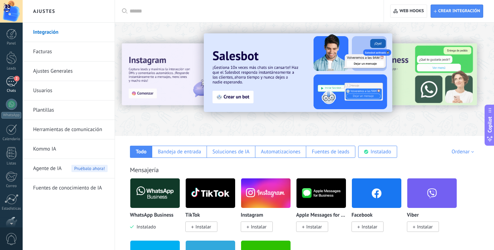
click at [12, 82] on div "2" at bounding box center [11, 82] width 11 height 10
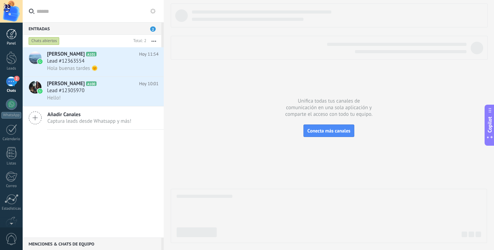
click at [14, 34] on div at bounding box center [11, 34] width 10 height 10
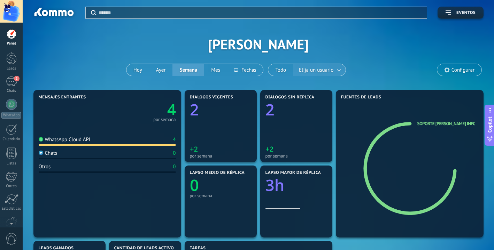
click at [319, 67] on span "Elija un usuario" at bounding box center [316, 69] width 37 height 9
click at [339, 71] on link at bounding box center [339, 69] width 13 height 11
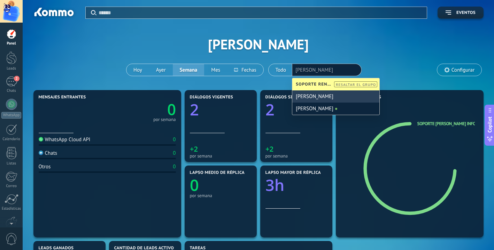
click at [318, 100] on div "[PERSON_NAME]" at bounding box center [335, 97] width 87 height 12
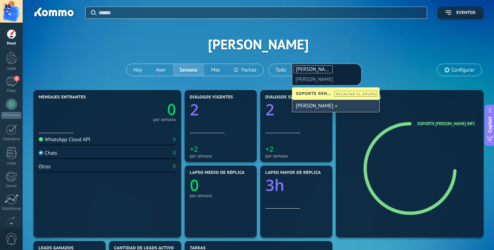
click at [318, 106] on div "[PERSON_NAME]" at bounding box center [335, 106] width 87 height 12
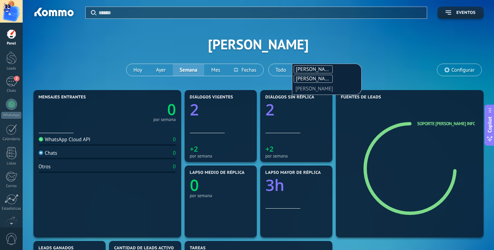
click at [374, 66] on div "Aplicar Eventos [PERSON_NAME][DATE] [DATE] Semana Mes Todo Elija un usuario [PE…" at bounding box center [258, 44] width 450 height 88
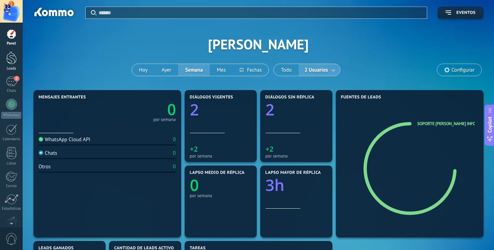
click at [12, 56] on div at bounding box center [11, 58] width 10 height 13
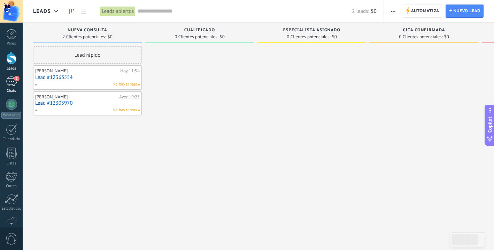
click at [10, 84] on div "2" at bounding box center [11, 82] width 11 height 10
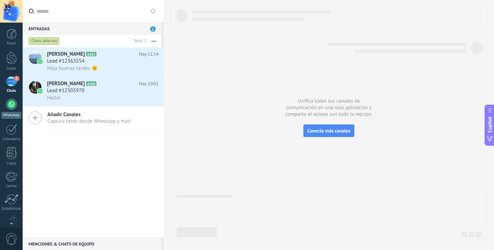
click at [13, 108] on div at bounding box center [11, 104] width 11 height 11
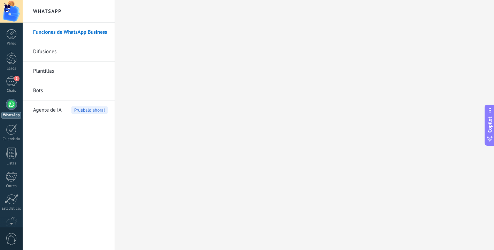
click at [80, 33] on link "Funciones de WhatsApp Business" at bounding box center [70, 33] width 75 height 20
click at [15, 80] on span "2" at bounding box center [17, 79] width 6 height 6
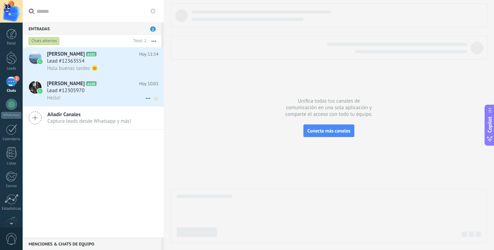
click at [104, 100] on div "Hello!" at bounding box center [102, 97] width 111 height 7
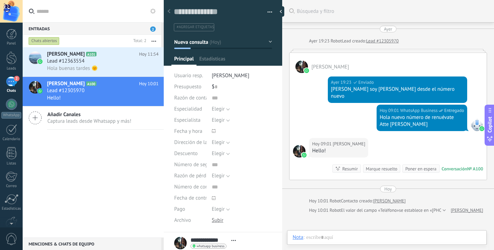
scroll to position [27, 0]
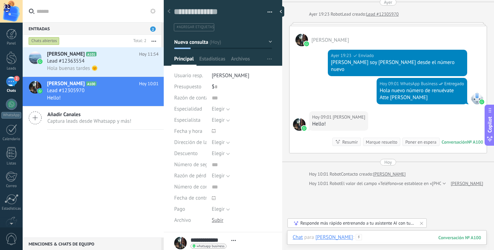
click at [398, 240] on div at bounding box center [387, 244] width 188 height 21
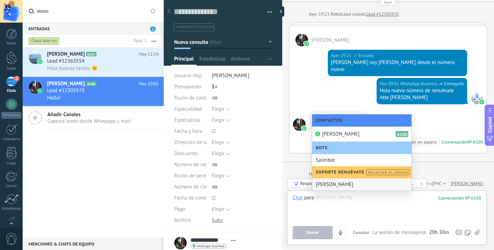
click at [359, 209] on div at bounding box center [387, 208] width 188 height 26
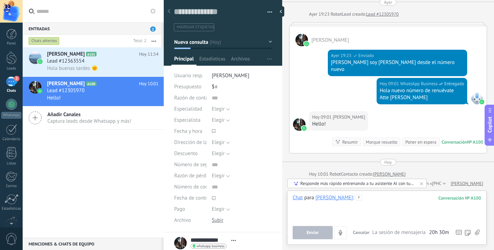
scroll to position [0, 0]
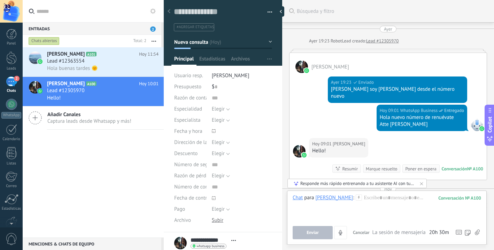
click at [78, 187] on div "[PERSON_NAME] A101 [DATE] 11:54 Lead #12363554 Hola buenas tardes 🌞 [PERSON_NAM…" at bounding box center [93, 142] width 141 height 191
click at [364, 198] on div at bounding box center [387, 208] width 188 height 26
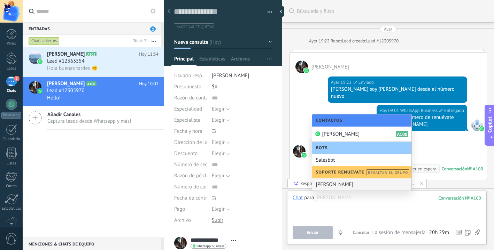
click at [340, 186] on div "[PERSON_NAME]" at bounding box center [361, 185] width 99 height 12
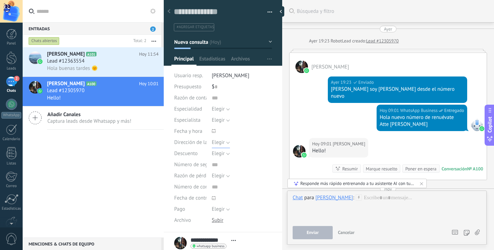
click at [223, 142] on span "Elegir" at bounding box center [218, 142] width 13 height 7
click at [223, 142] on span "Elegir" at bounding box center [235, 143] width 62 height 7
click at [225, 154] on button "Elegir" at bounding box center [221, 153] width 18 height 11
click at [225, 154] on span "Elegir" at bounding box center [235, 154] width 62 height 7
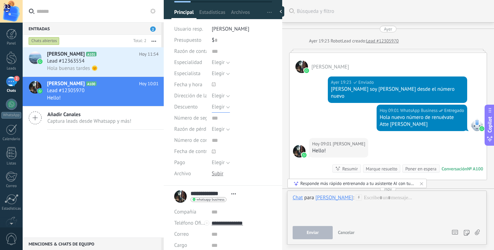
scroll to position [53, 0]
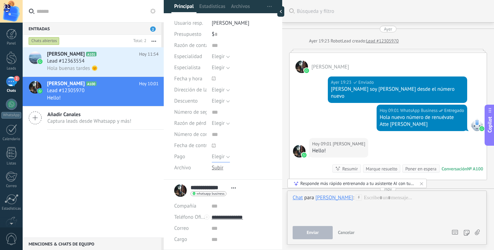
click at [225, 155] on button "Elegir" at bounding box center [221, 157] width 18 height 11
click at [225, 156] on span "Elegir" at bounding box center [235, 157] width 62 height 7
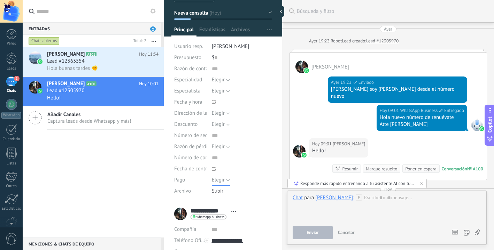
scroll to position [0, 0]
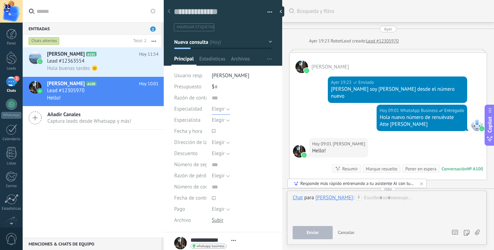
click at [221, 110] on span "Elegir" at bounding box center [218, 109] width 13 height 7
click at [221, 110] on span "Elegir" at bounding box center [235, 109] width 62 height 7
click at [222, 124] on span "Elegir" at bounding box center [218, 120] width 13 height 7
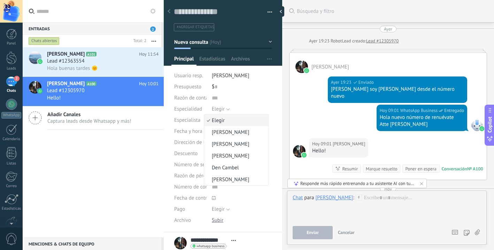
click at [221, 119] on span "Elegir" at bounding box center [235, 120] width 62 height 7
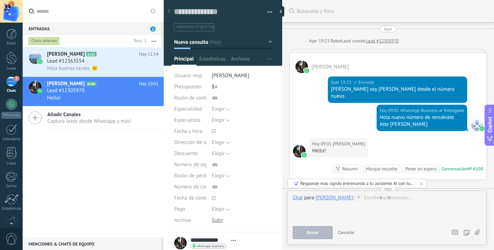
click at [347, 233] on span "Cancelar" at bounding box center [346, 233] width 17 height 6
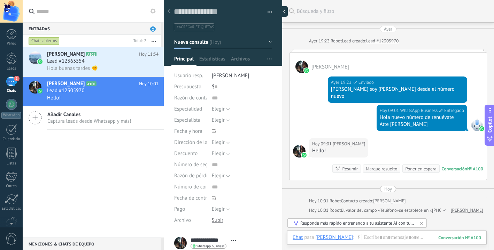
click at [286, 10] on div at bounding box center [282, 11] width 10 height 10
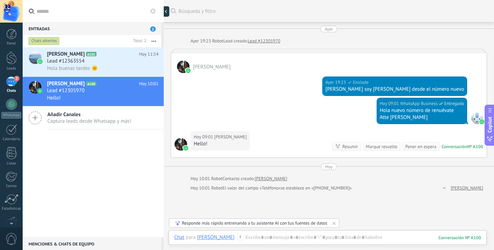
scroll to position [7, 0]
click at [167, 14] on div at bounding box center [168, 11] width 10 height 10
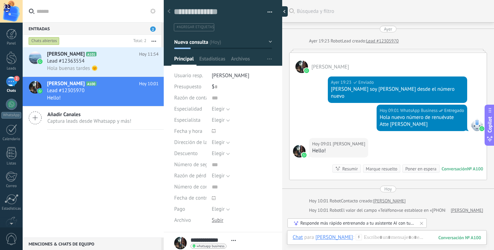
scroll to position [10, 0]
click at [110, 237] on div "[PERSON_NAME] A101 [DATE] 11:54 Lead #12363554 Hola buenas tardes 🌞 [PERSON_NAM…" at bounding box center [93, 142] width 141 height 191
click at [112, 156] on div "[PERSON_NAME] A101 [DATE] 11:54 Lead #12363554 Hola buenas tardes 🌞 [PERSON_NAM…" at bounding box center [93, 142] width 141 height 191
click at [111, 61] on div "Lead #12363554" at bounding box center [102, 61] width 111 height 7
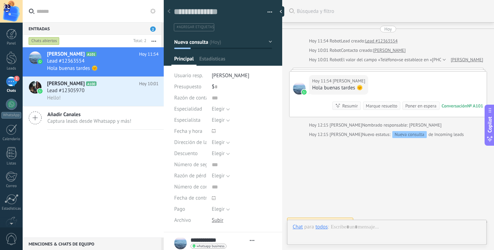
type textarea "**********"
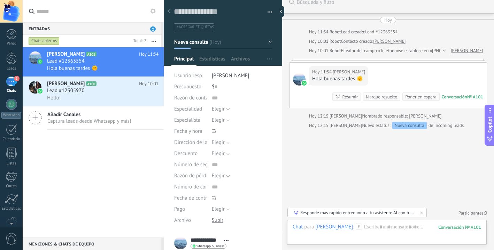
click at [88, 132] on div "[PERSON_NAME] A101 [DATE] 11:54 Lead #12363554 Hola buenas tardes 🌞 [PERSON_NAM…" at bounding box center [93, 142] width 141 height 191
click at [88, 163] on div "[PERSON_NAME] A101 [DATE] 11:54 Lead #12363554 Hola buenas tardes 🌞 [PERSON_NAM…" at bounding box center [93, 142] width 141 height 191
click at [15, 113] on div "WhatsApp" at bounding box center [11, 115] width 20 height 7
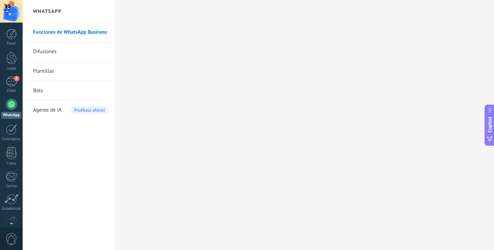
click at [55, 53] on link "Difusiones" at bounding box center [70, 52] width 75 height 20
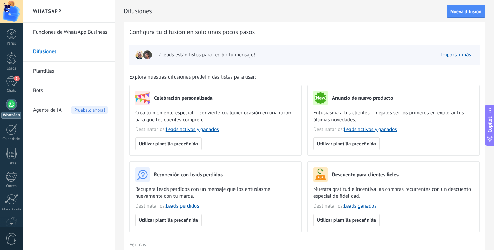
click at [48, 68] on link "Plantillas" at bounding box center [70, 72] width 75 height 20
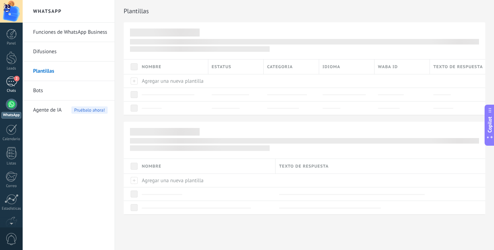
click at [15, 83] on div "2" at bounding box center [11, 82] width 11 height 10
